Goal: Information Seeking & Learning: Find specific fact

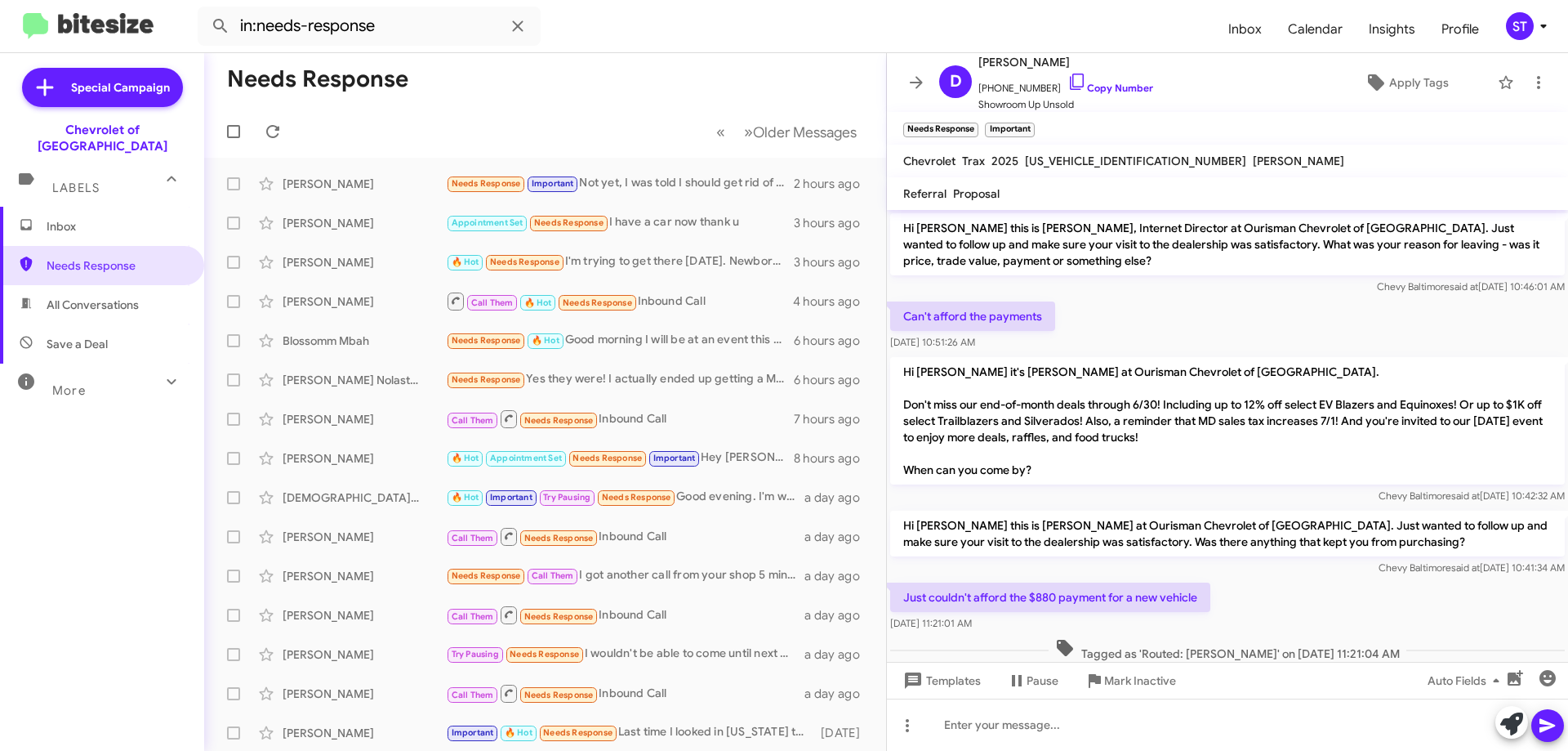
scroll to position [317, 0]
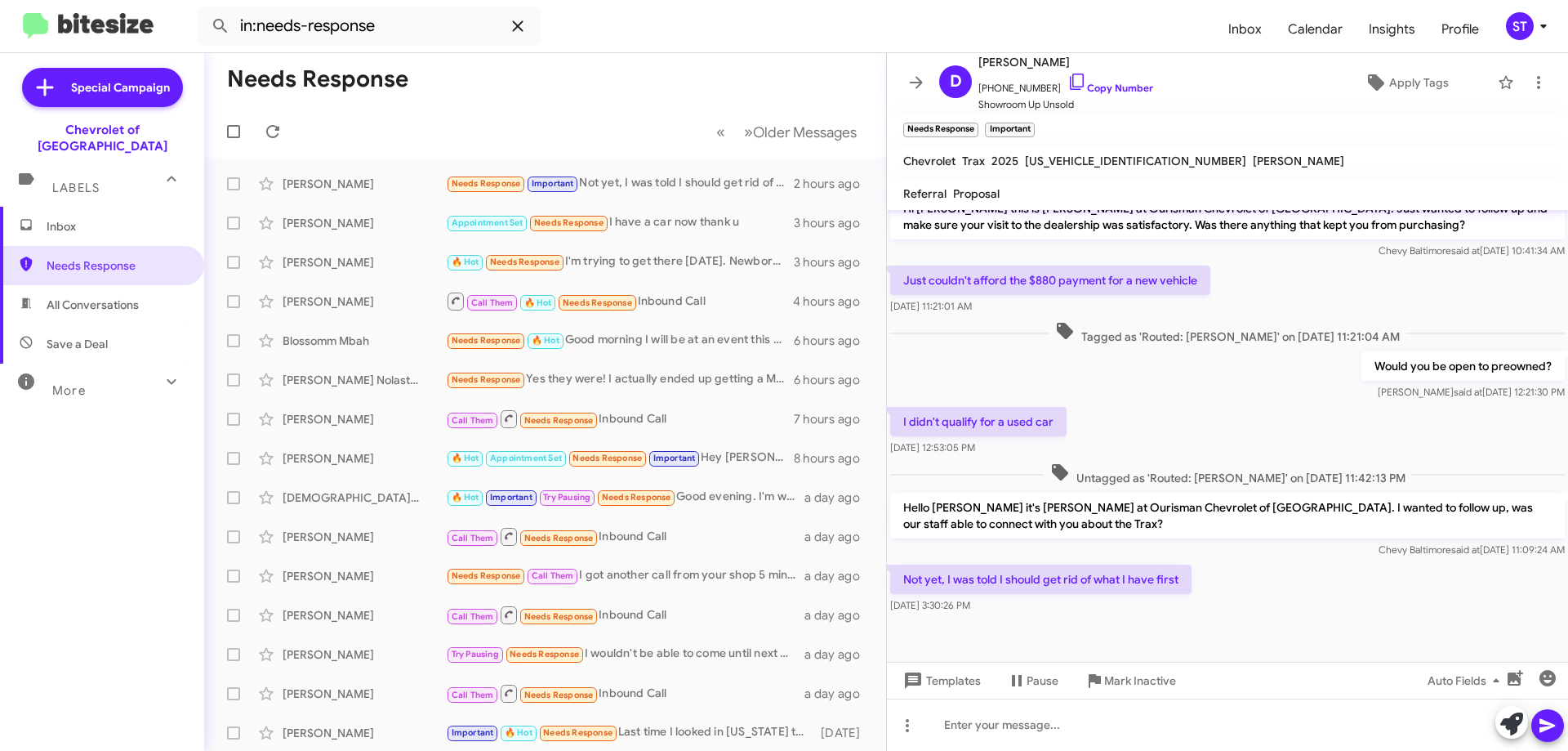
click at [517, 22] on icon at bounding box center [517, 26] width 19 height 19
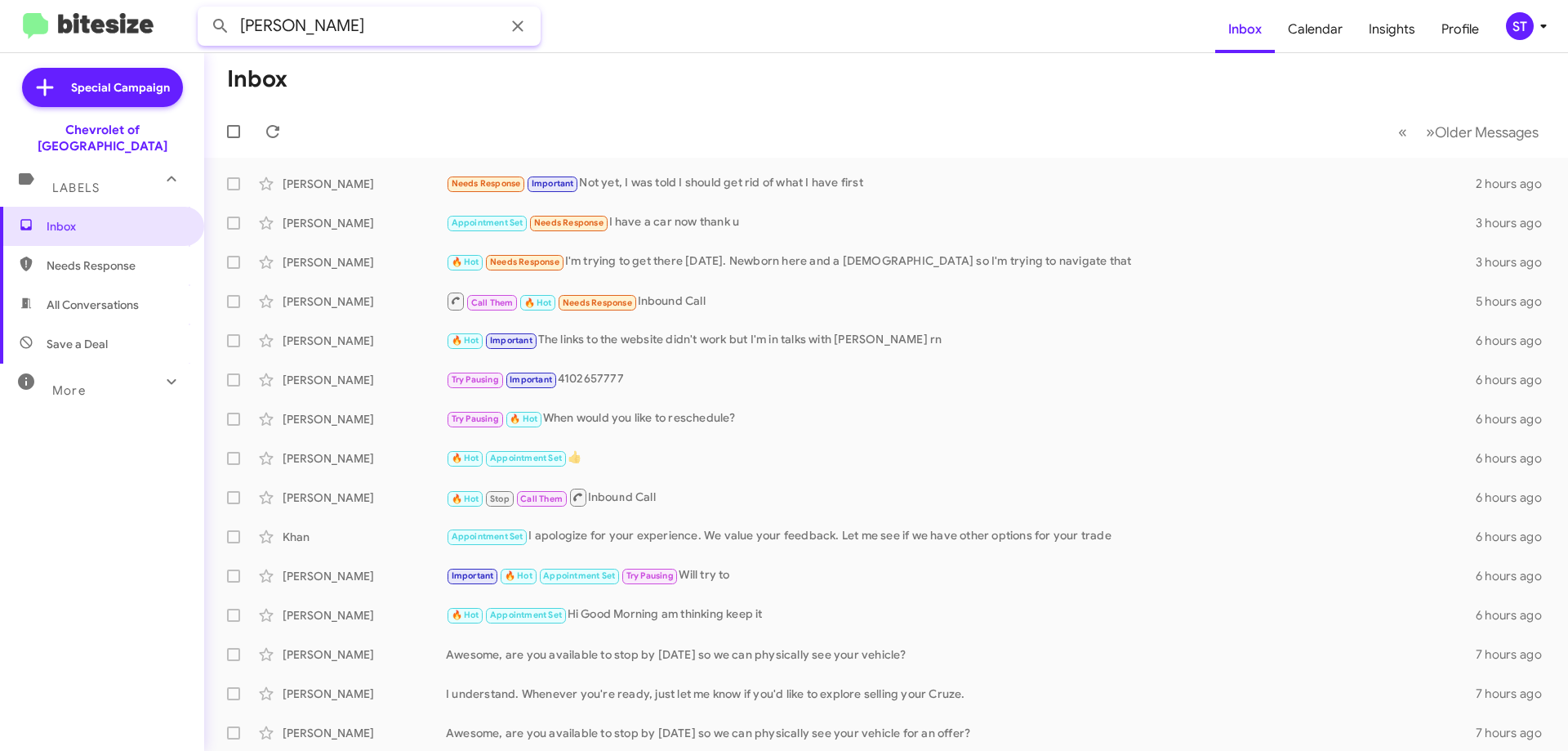
type input "[PERSON_NAME]"
click at [204, 10] on button at bounding box center [220, 26] width 33 height 33
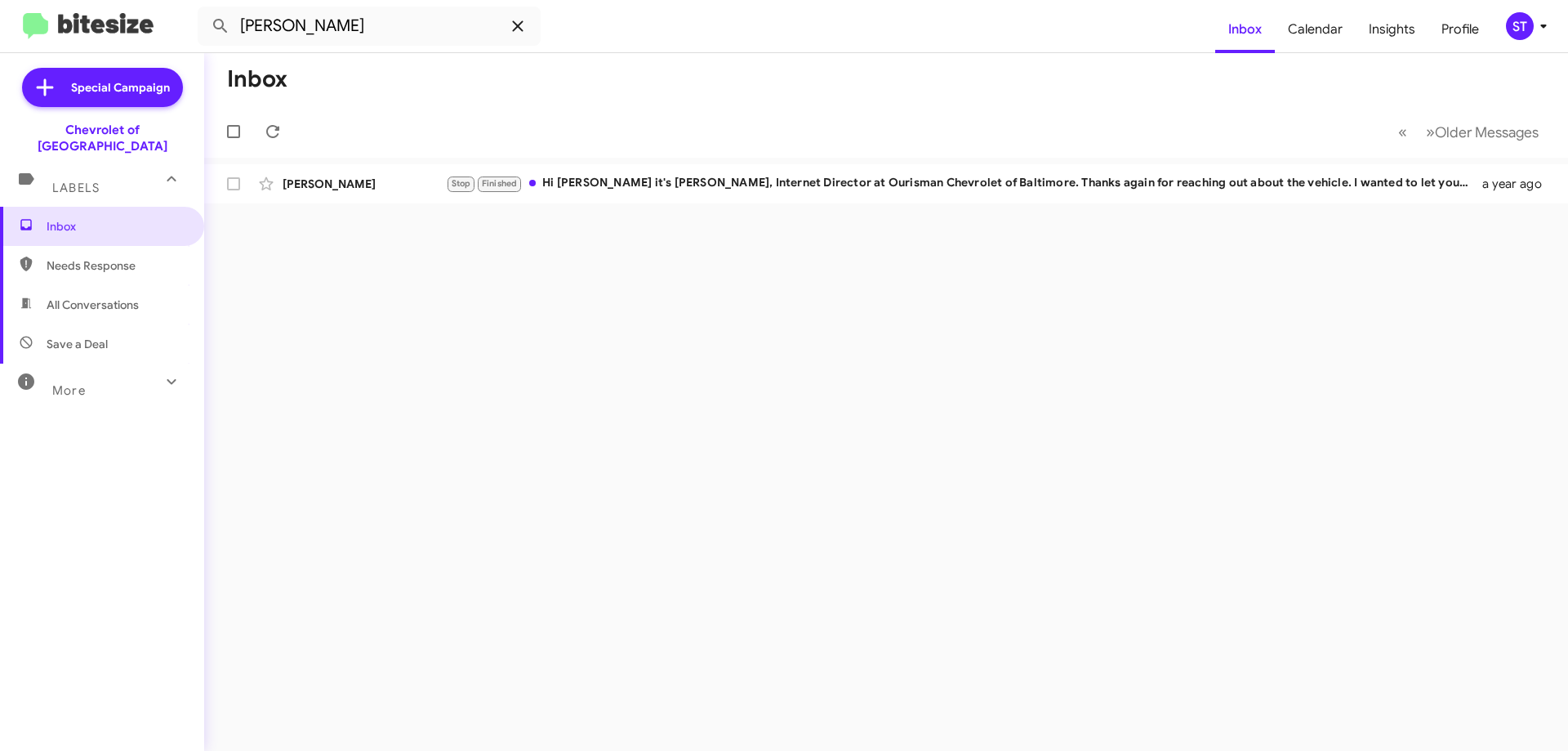
click at [515, 28] on icon at bounding box center [517, 26] width 19 height 19
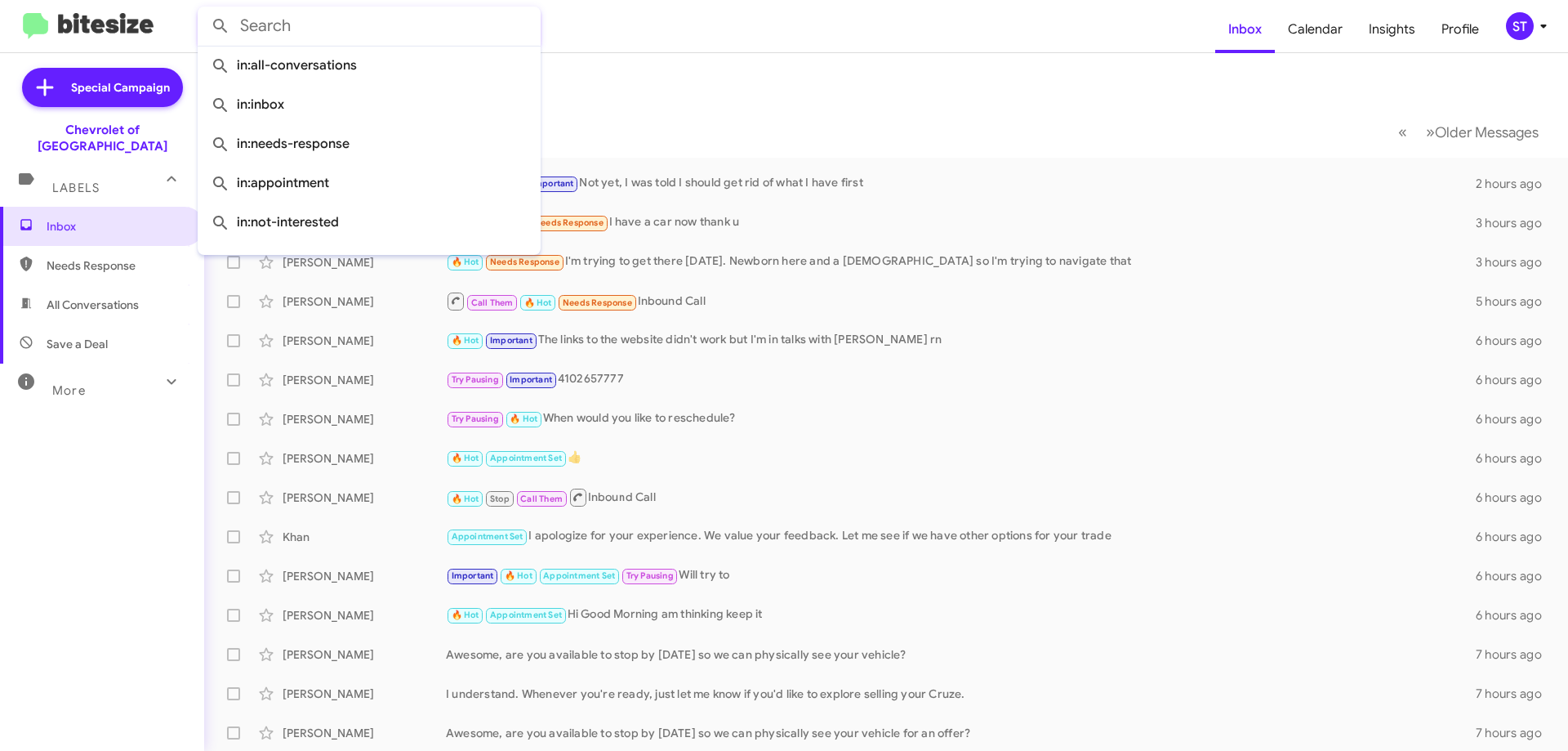
click at [870, 40] on form at bounding box center [705, 26] width 1017 height 39
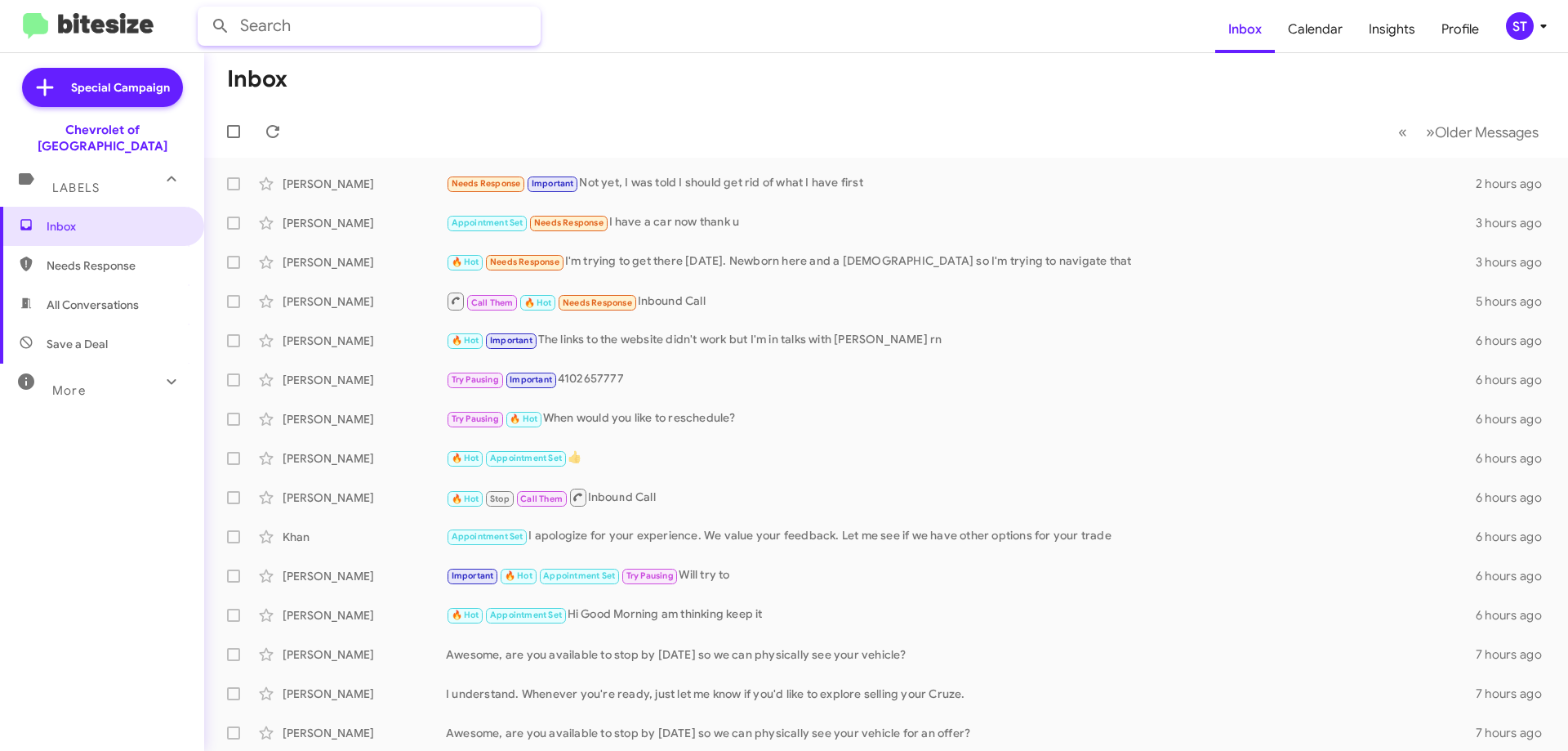
click at [339, 36] on input "text" at bounding box center [369, 26] width 343 height 39
type input "[PHONE_NUMBER]"
click at [204, 10] on button at bounding box center [220, 26] width 33 height 33
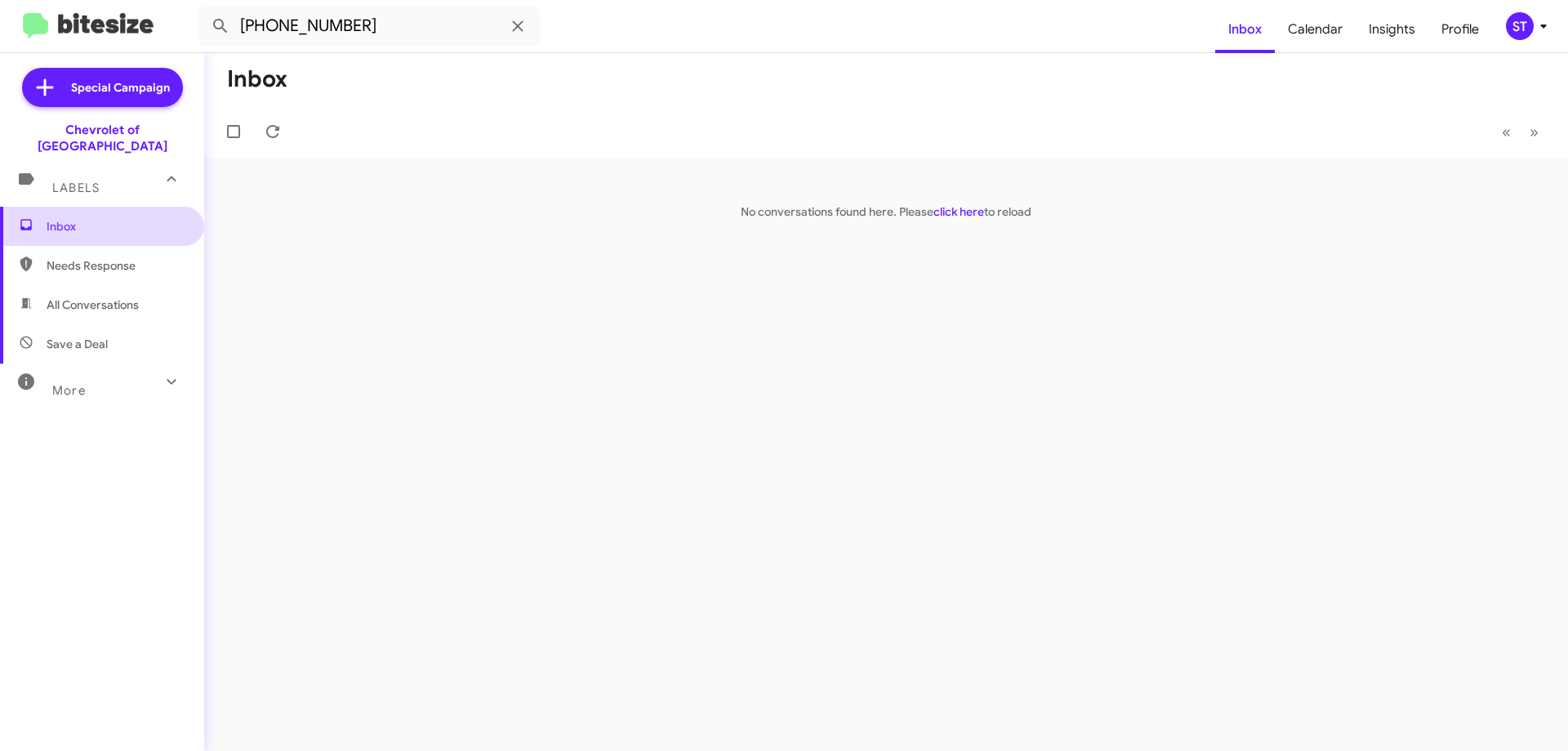
click at [53, 218] on span "Inbox" at bounding box center [116, 227] width 139 height 17
